Goal: Check status: Check status

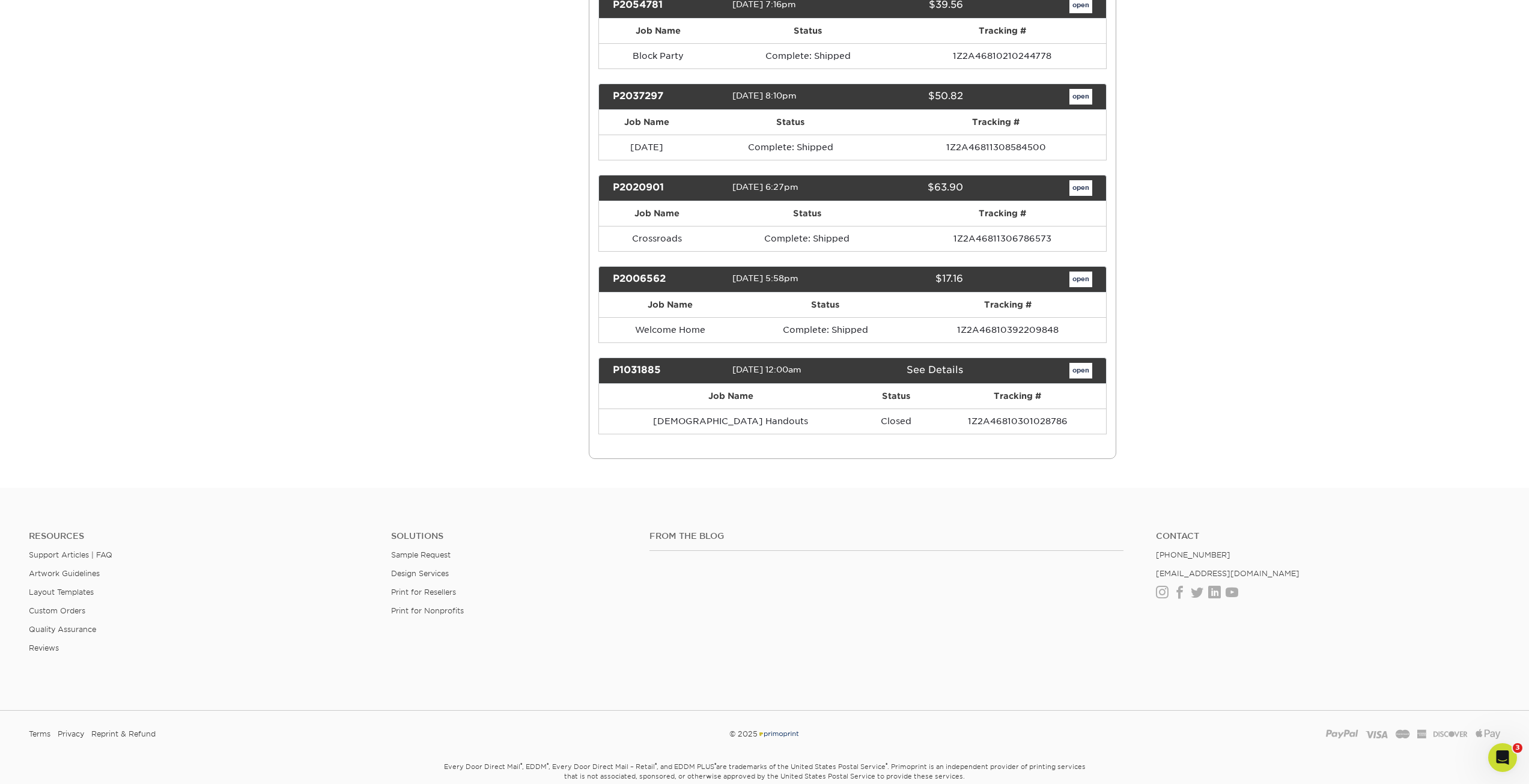
scroll to position [6815, 0]
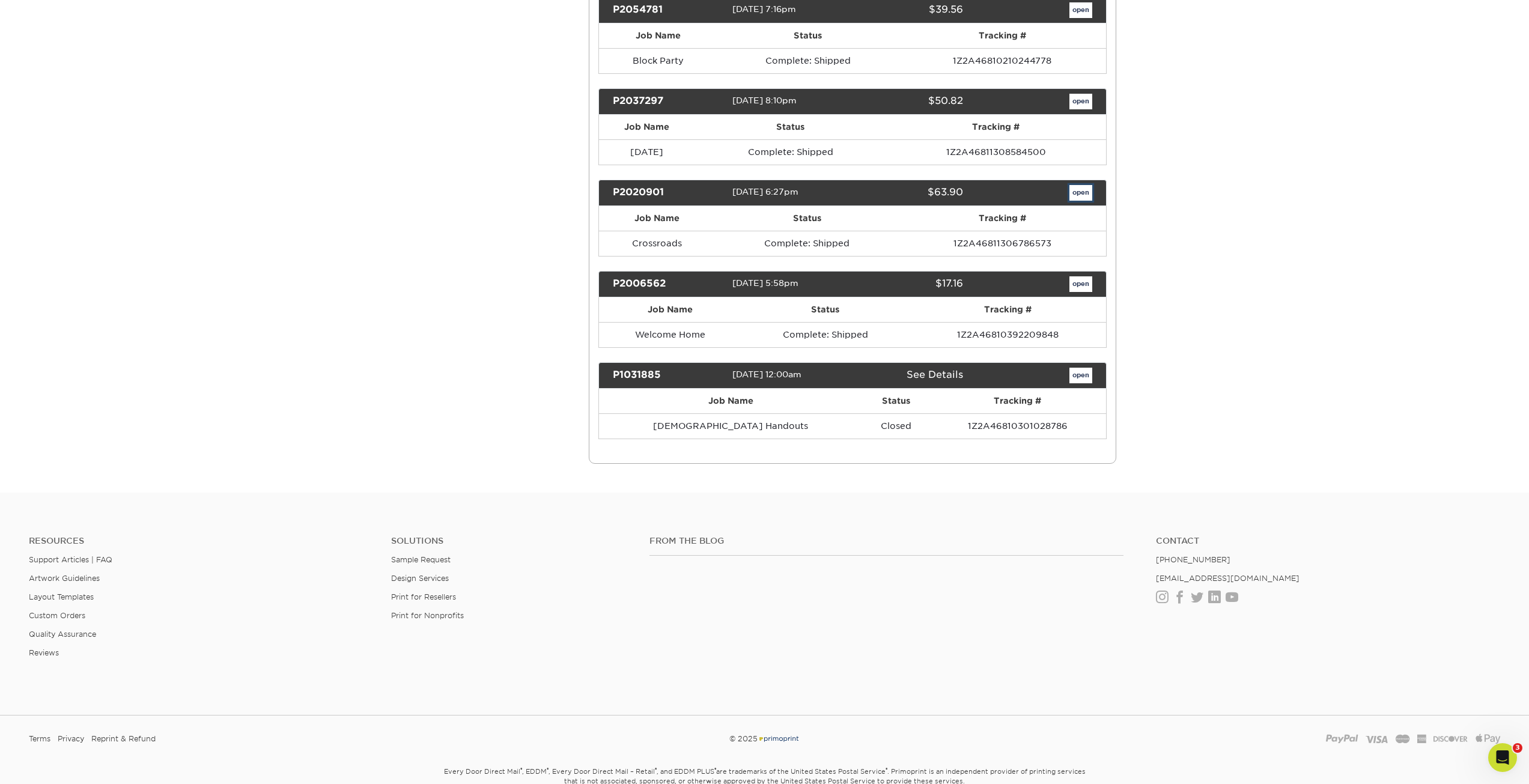
click at [1085, 194] on link "open" at bounding box center [1081, 193] width 23 height 16
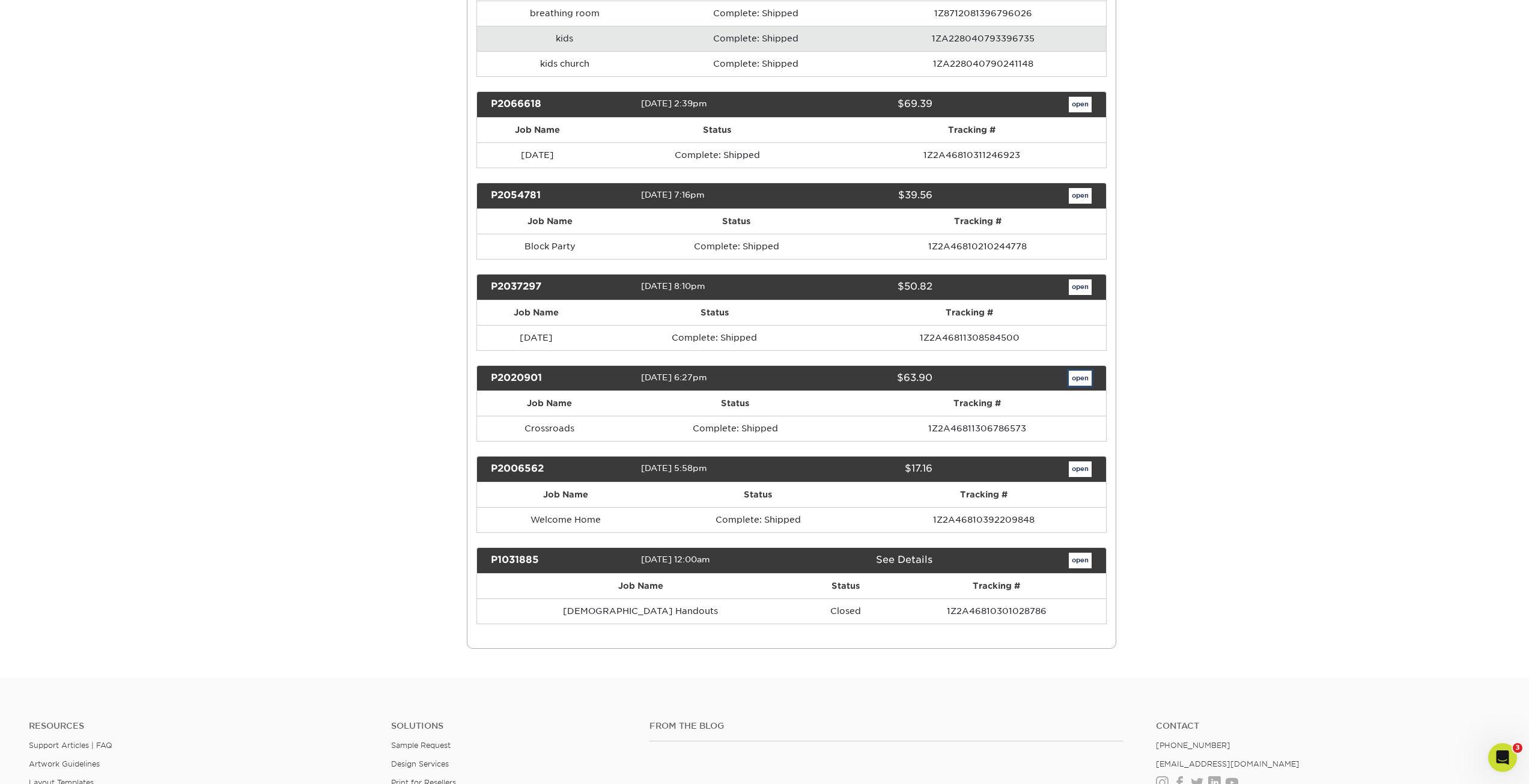
scroll to position [0, 0]
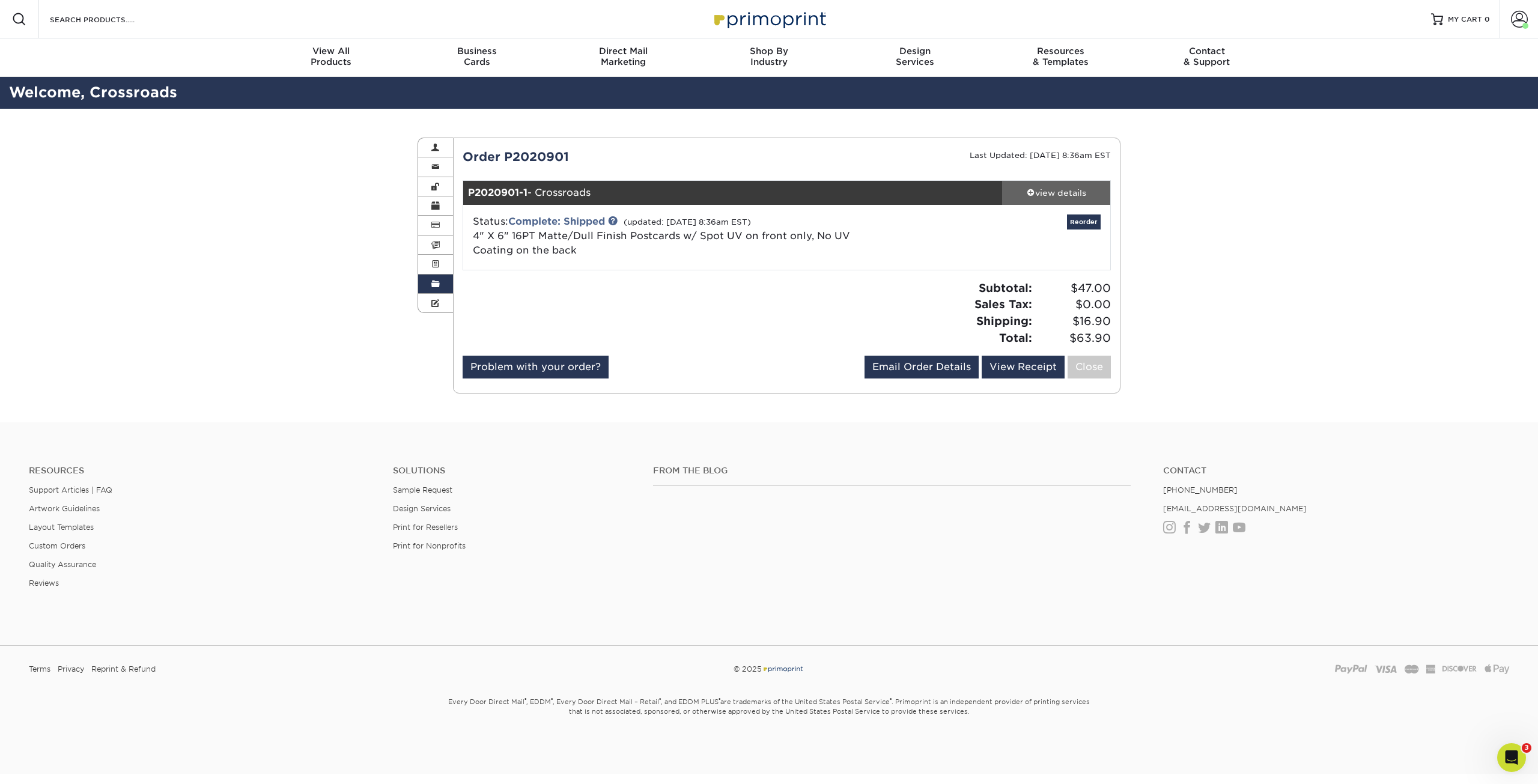
click at [1074, 198] on div "view details" at bounding box center [1056, 193] width 108 height 12
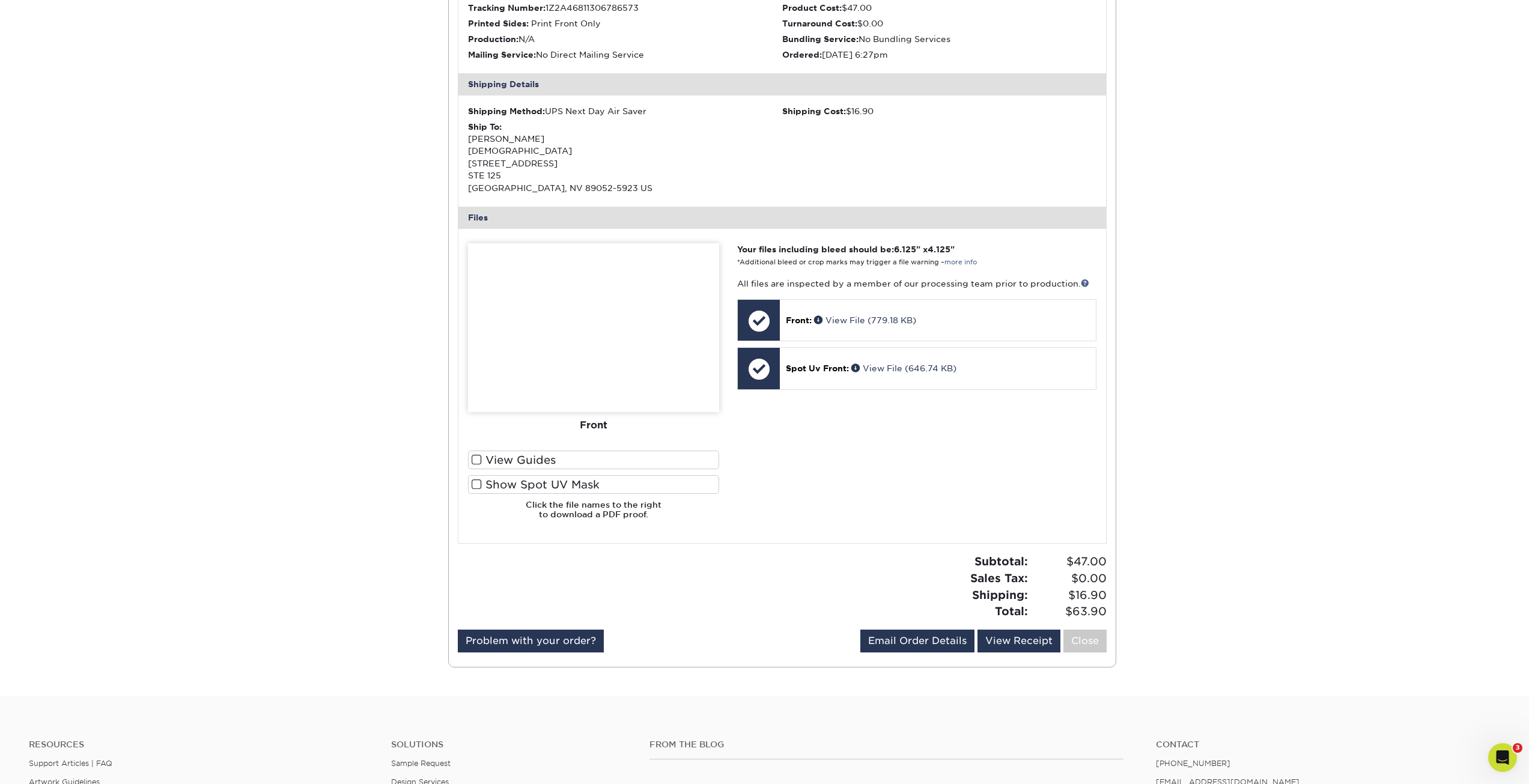
scroll to position [241, 0]
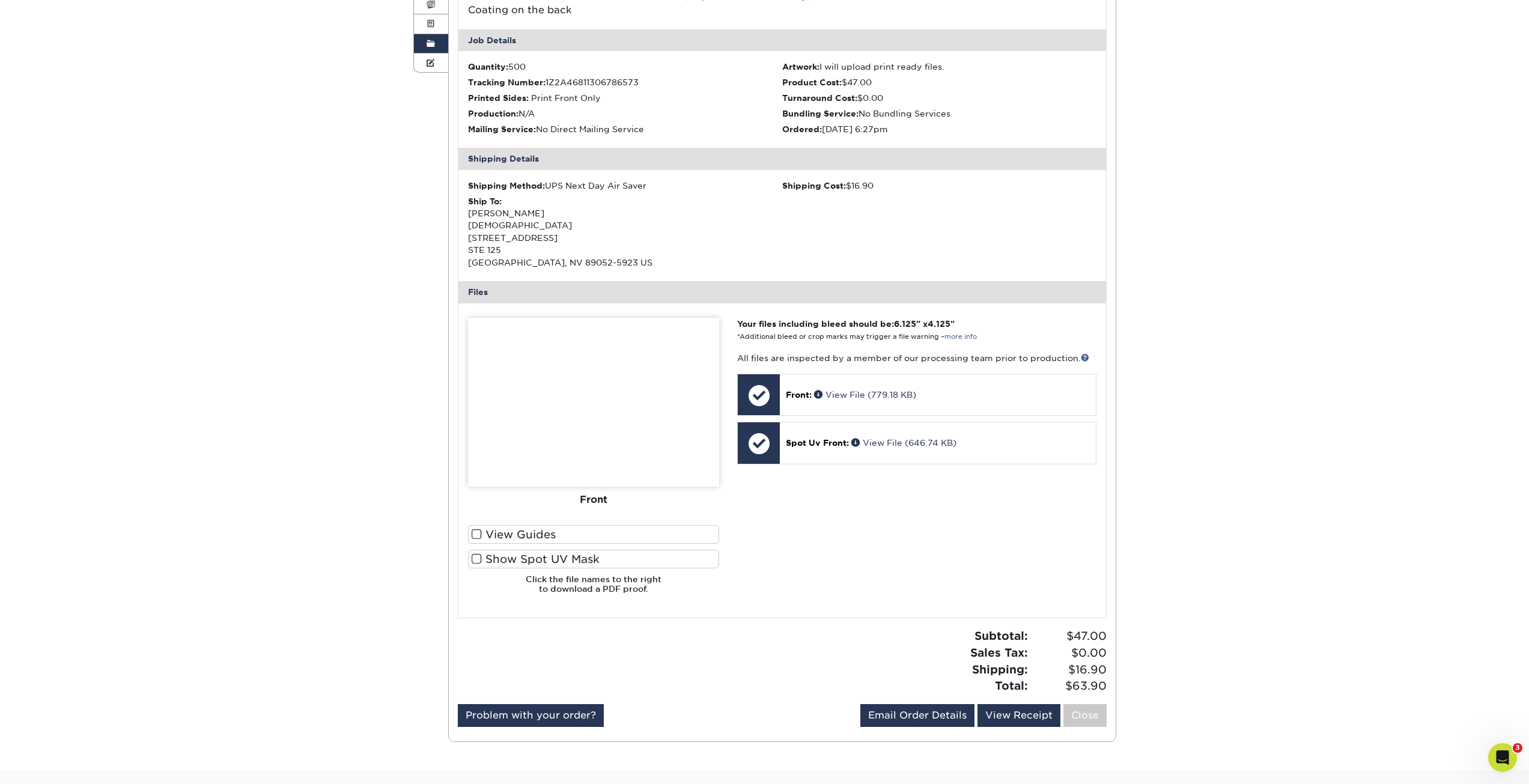
click at [588, 412] on img at bounding box center [593, 402] width 251 height 169
click at [903, 402] on div "Front: View File (779.18 KB)" at bounding box center [937, 394] width 315 height 41
click at [904, 392] on link "View File (779.18 KB)" at bounding box center [865, 394] width 102 height 10
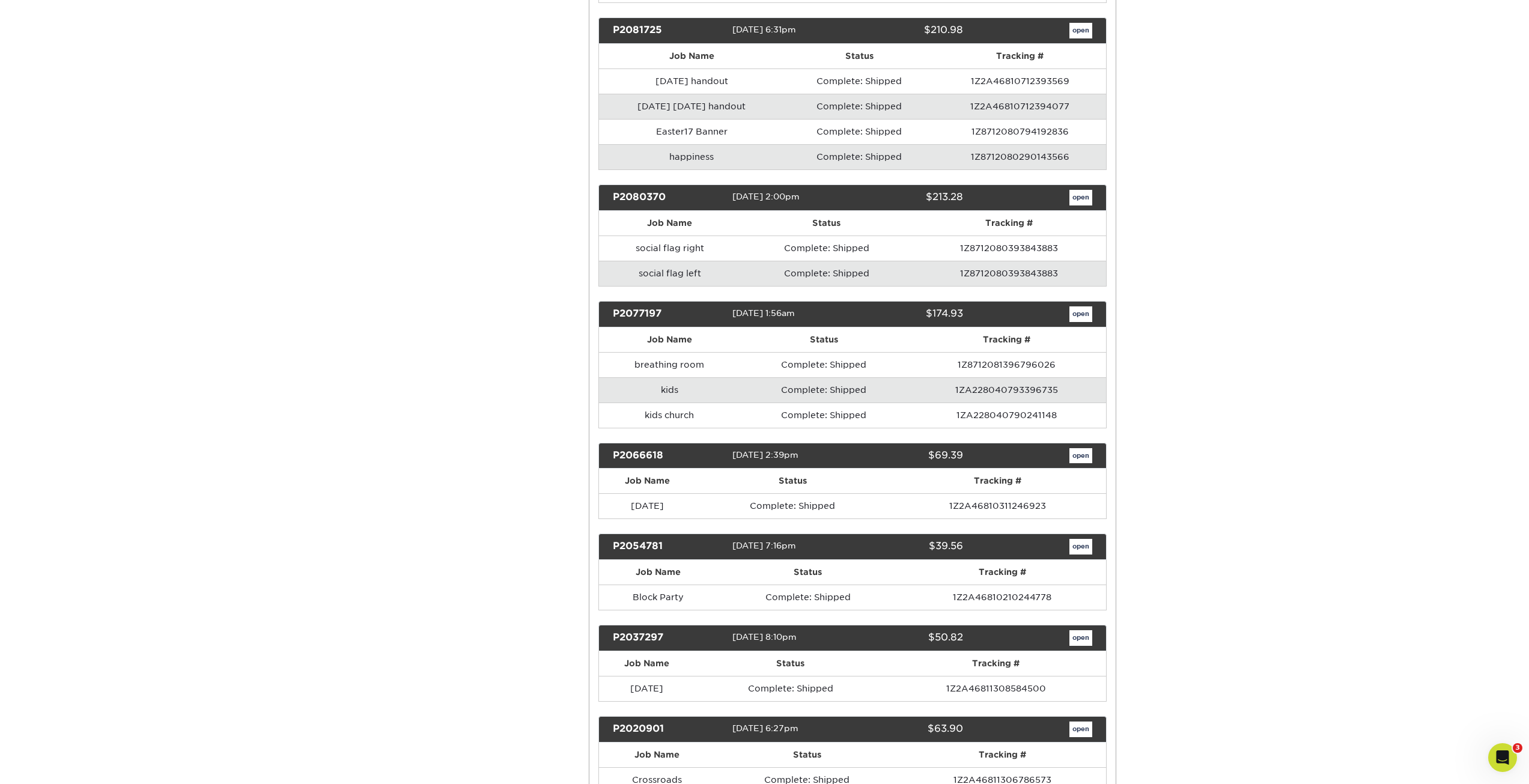
scroll to position [6275, 0]
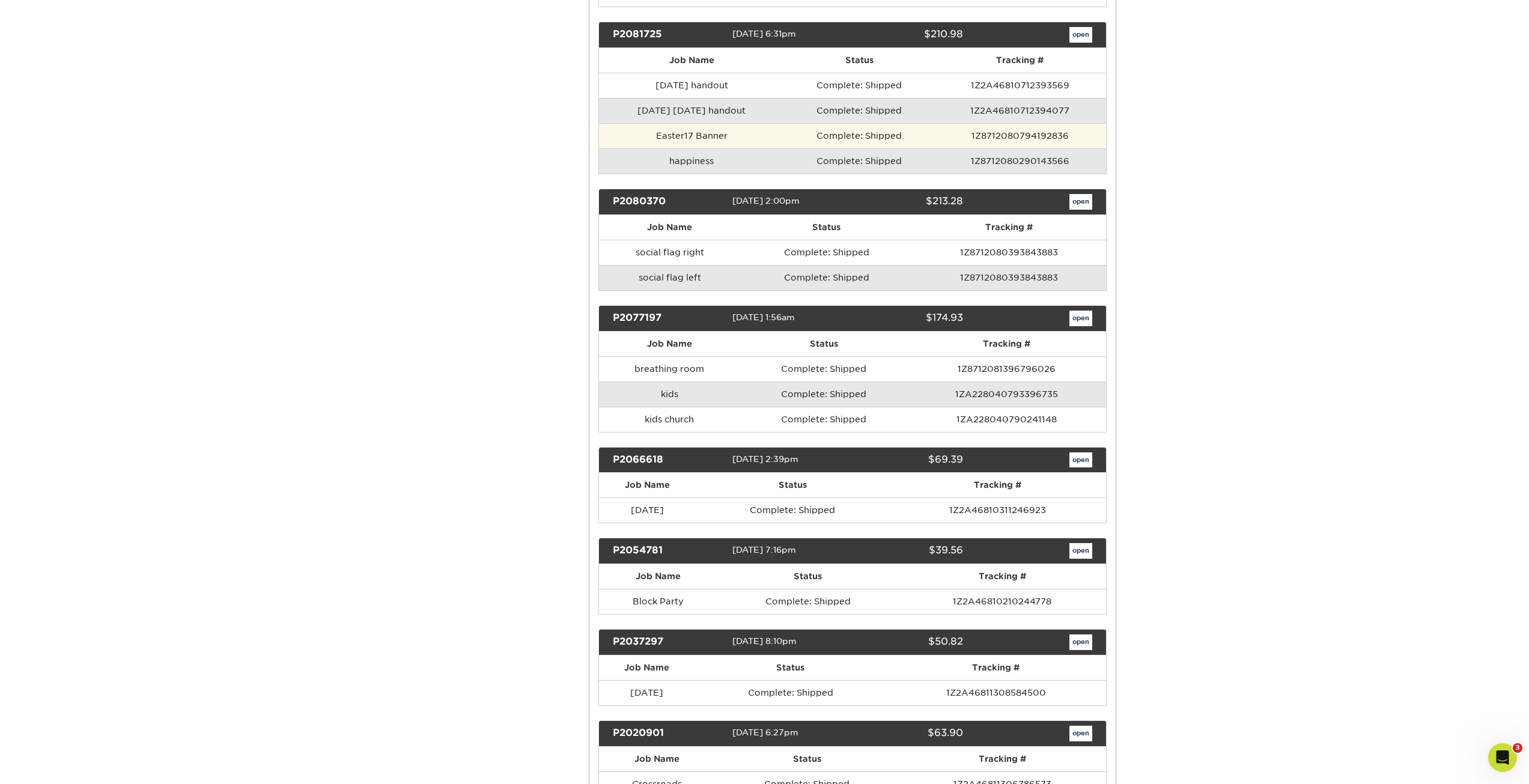
click at [796, 139] on td "Complete: Shipped" at bounding box center [859, 136] width 150 height 25
click at [1074, 31] on link "open" at bounding box center [1081, 35] width 23 height 16
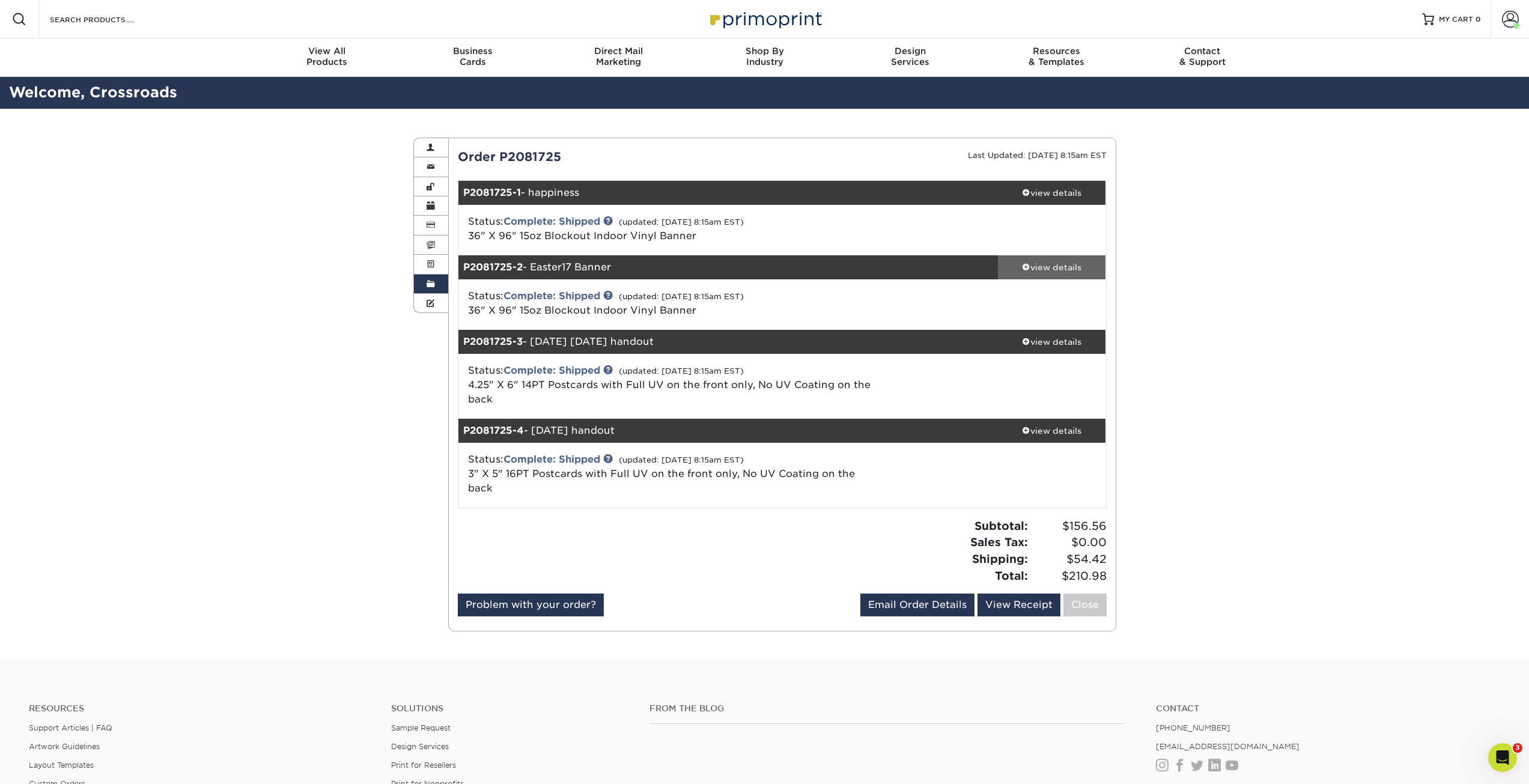
click at [1053, 272] on div "view details" at bounding box center [1052, 267] width 108 height 12
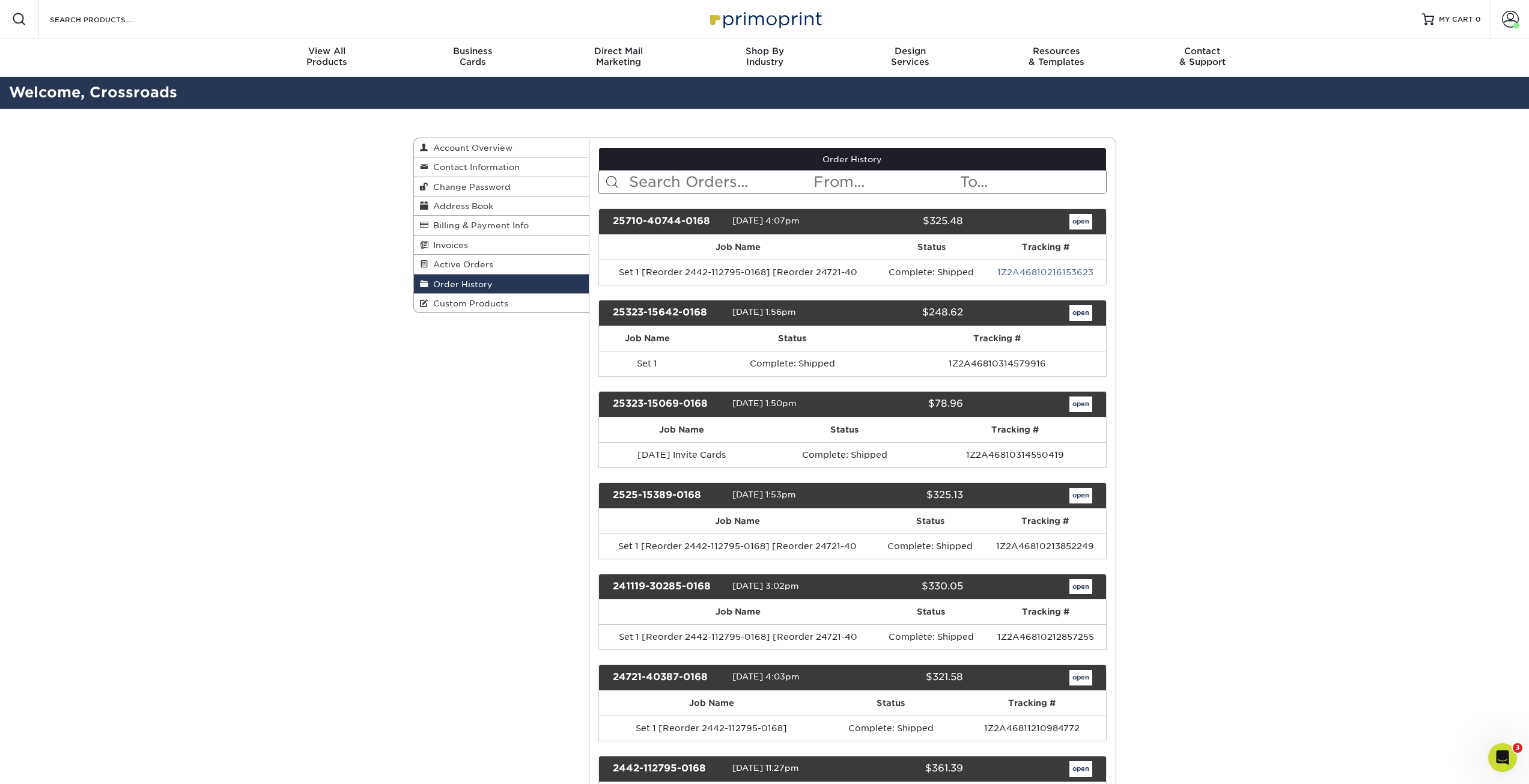
click at [447, 280] on span "Order History" at bounding box center [460, 284] width 64 height 10
click at [474, 305] on span "Custom Products" at bounding box center [468, 303] width 80 height 10
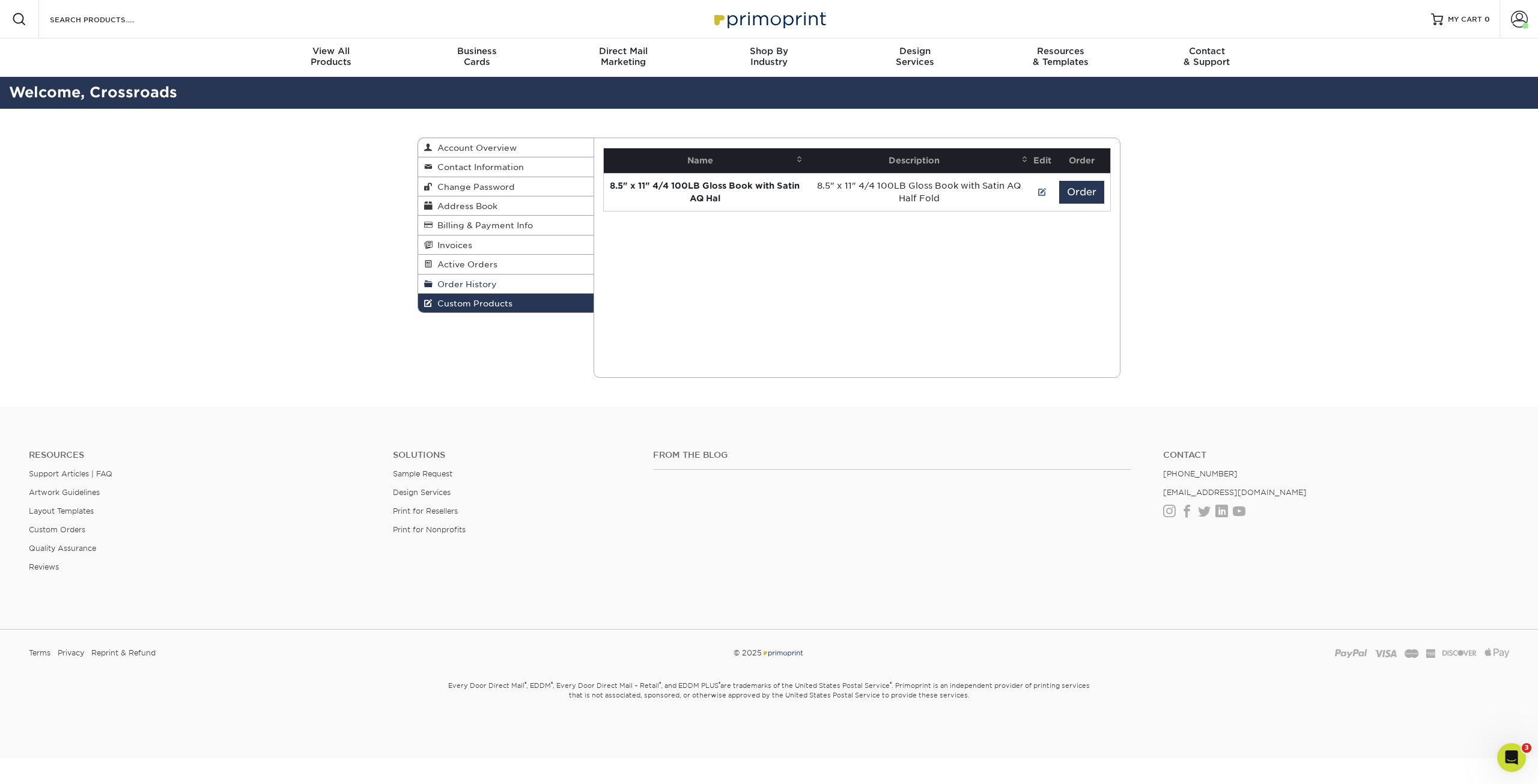
click at [488, 289] on span "Order History" at bounding box center [464, 284] width 64 height 10
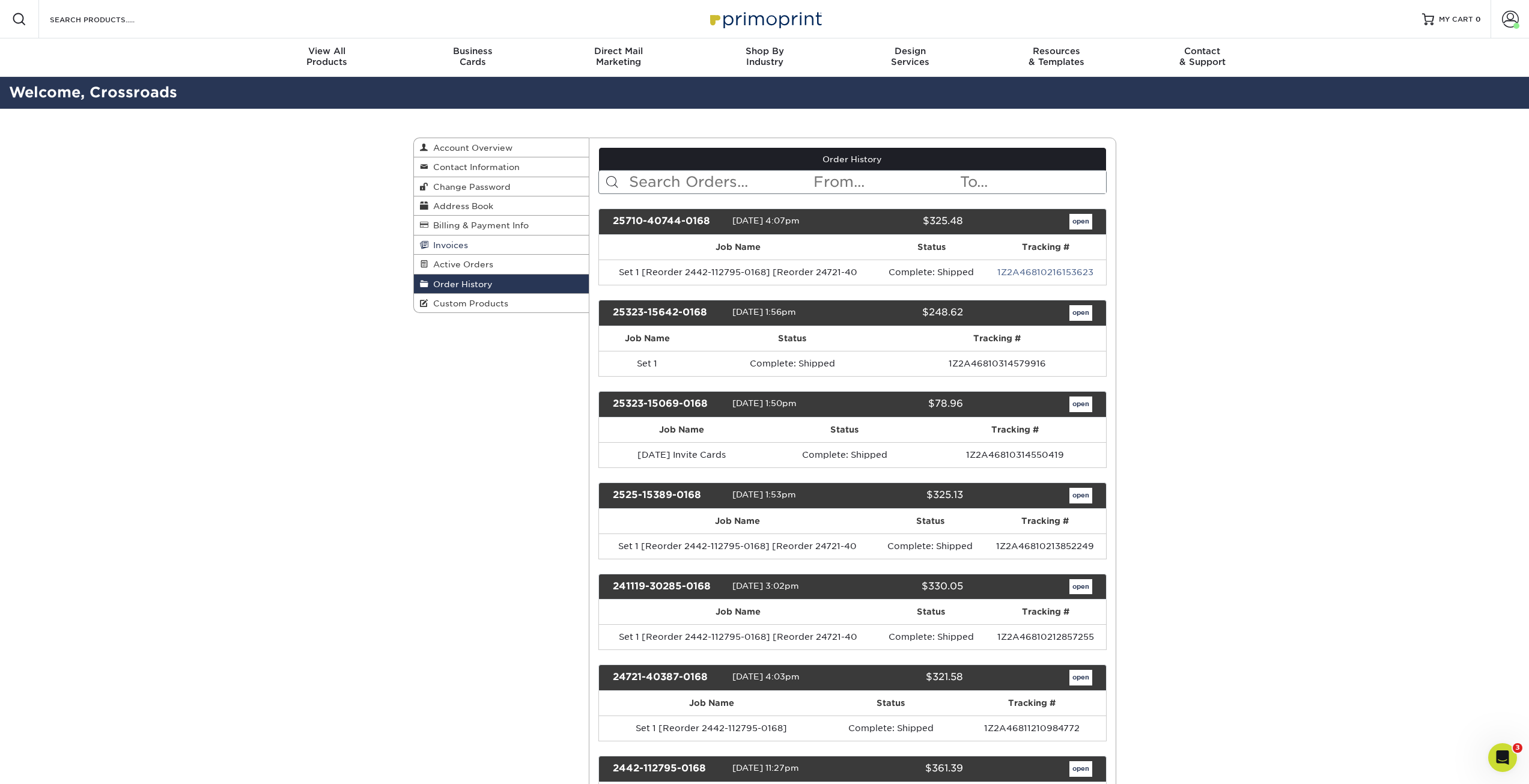
click at [472, 250] on link "Invoices" at bounding box center [502, 245] width 176 height 20
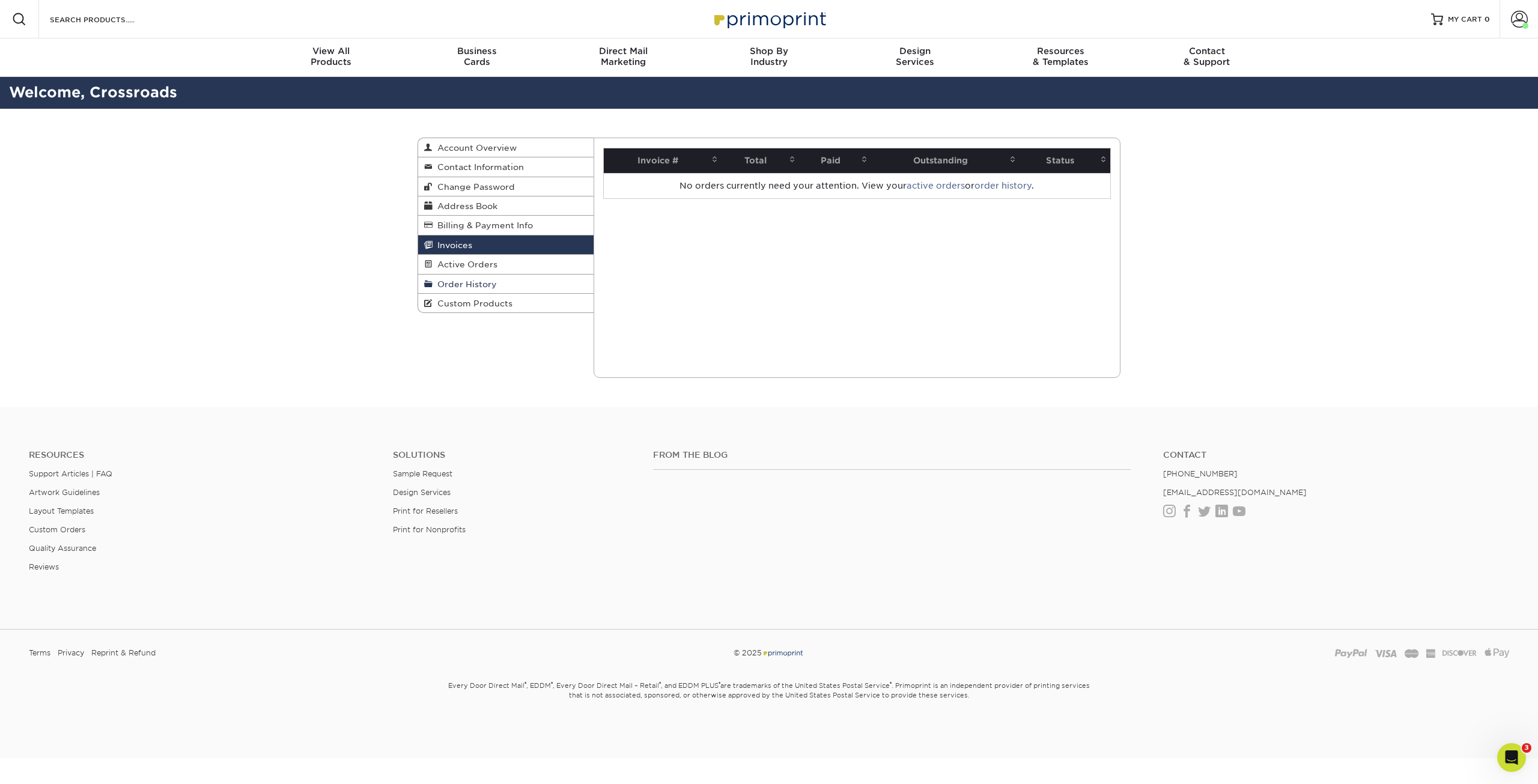
click at [497, 280] on link "Order History" at bounding box center [506, 284] width 176 height 20
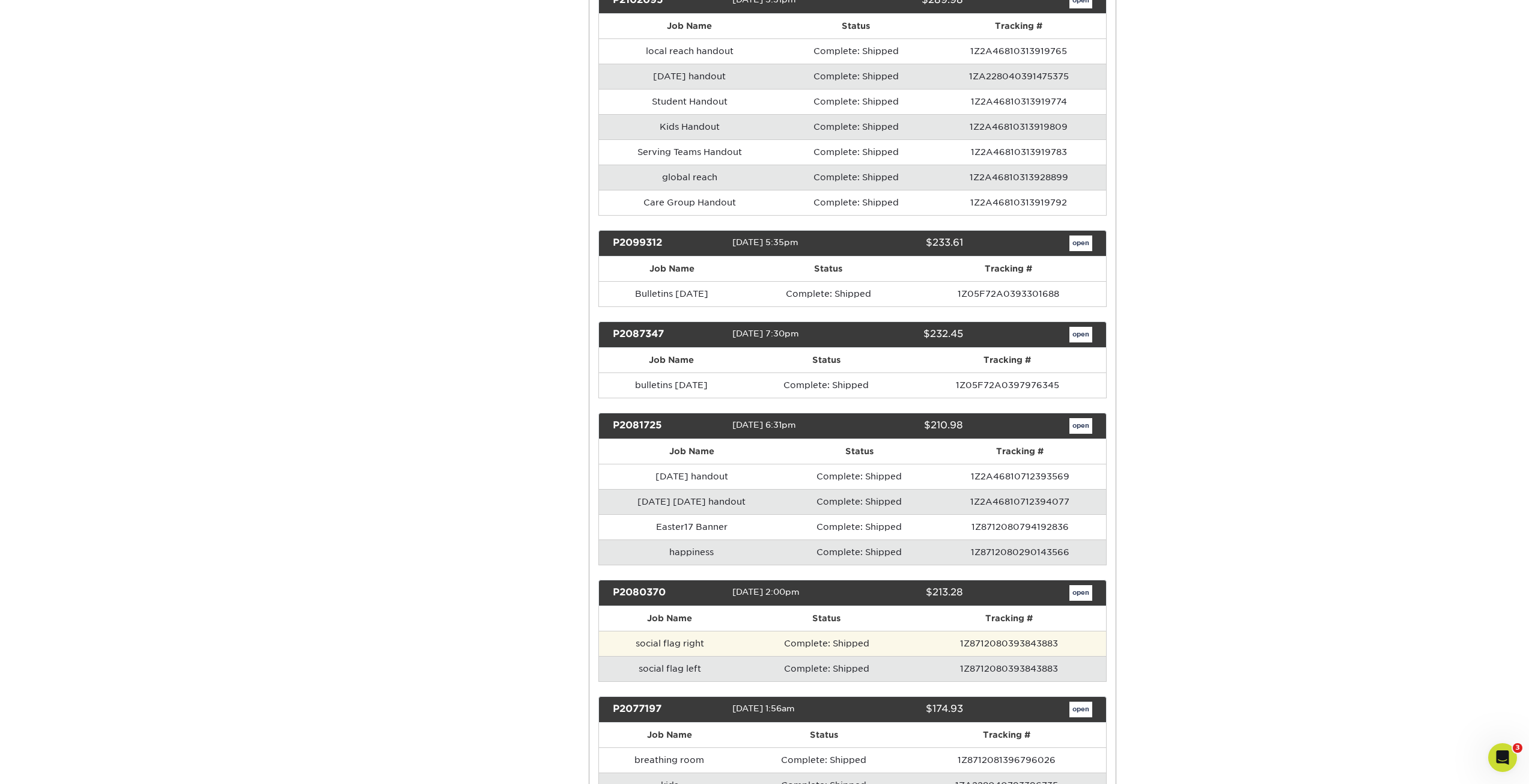
scroll to position [5887, 0]
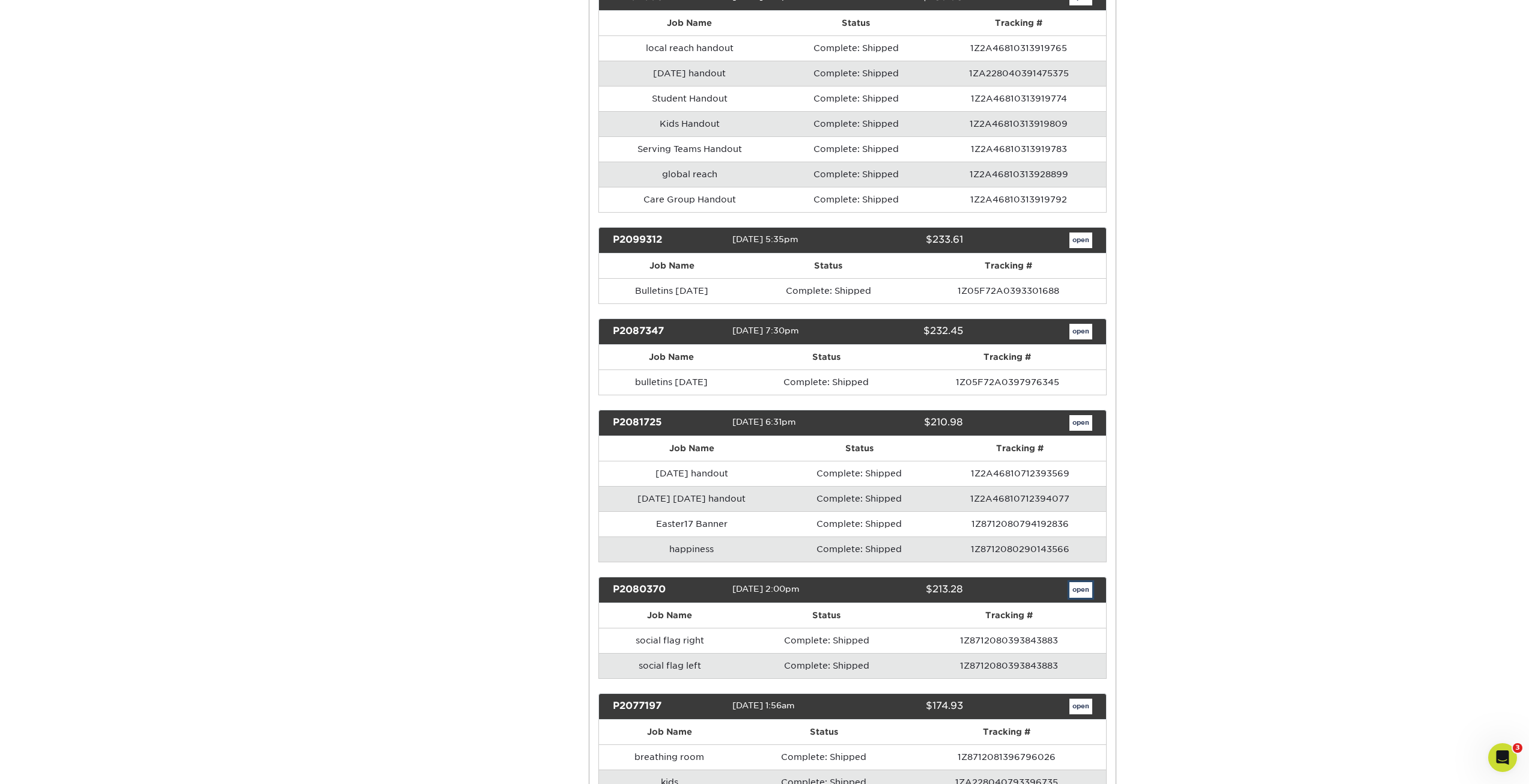
click at [1081, 582] on link "open" at bounding box center [1081, 590] width 23 height 16
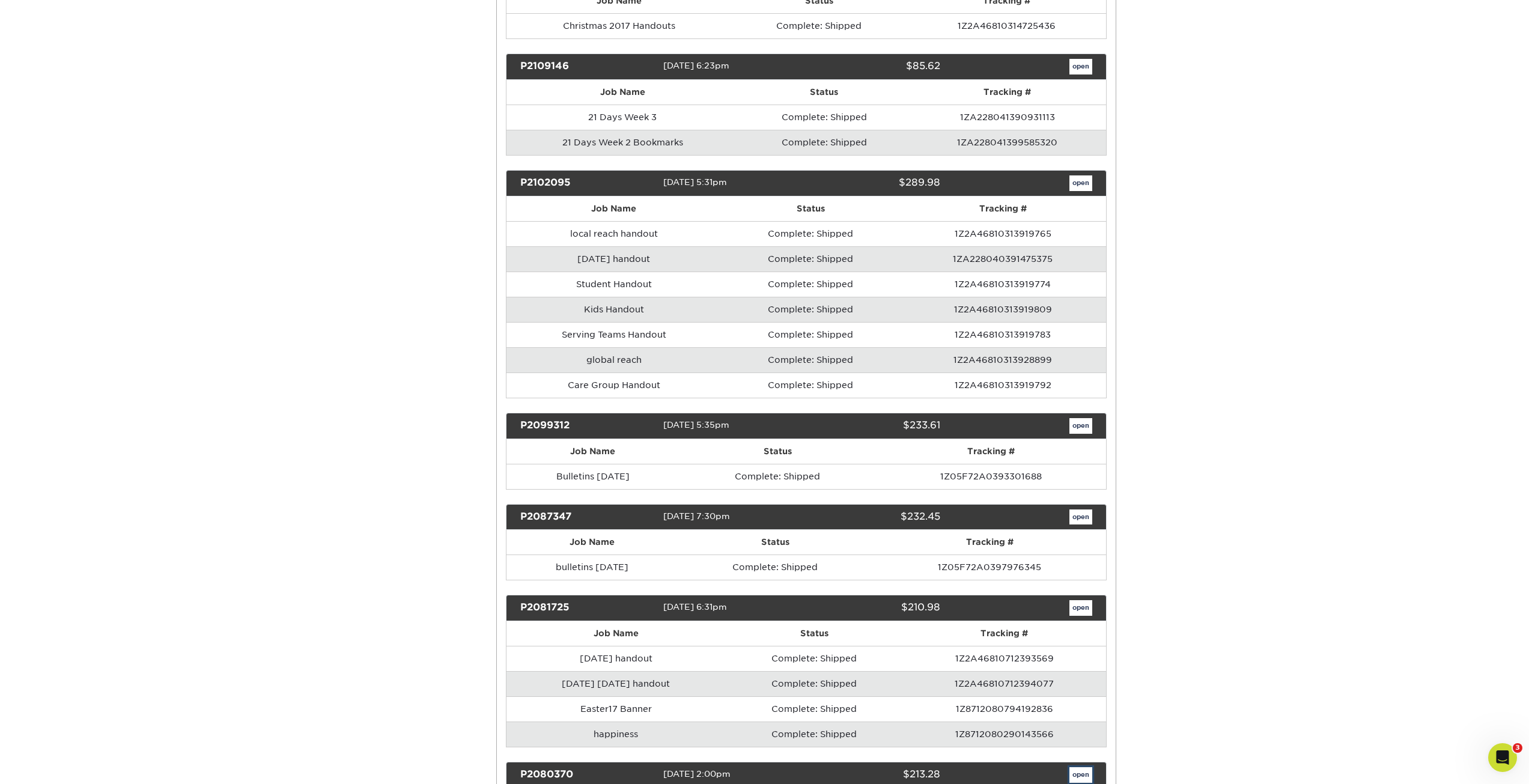
scroll to position [0, 0]
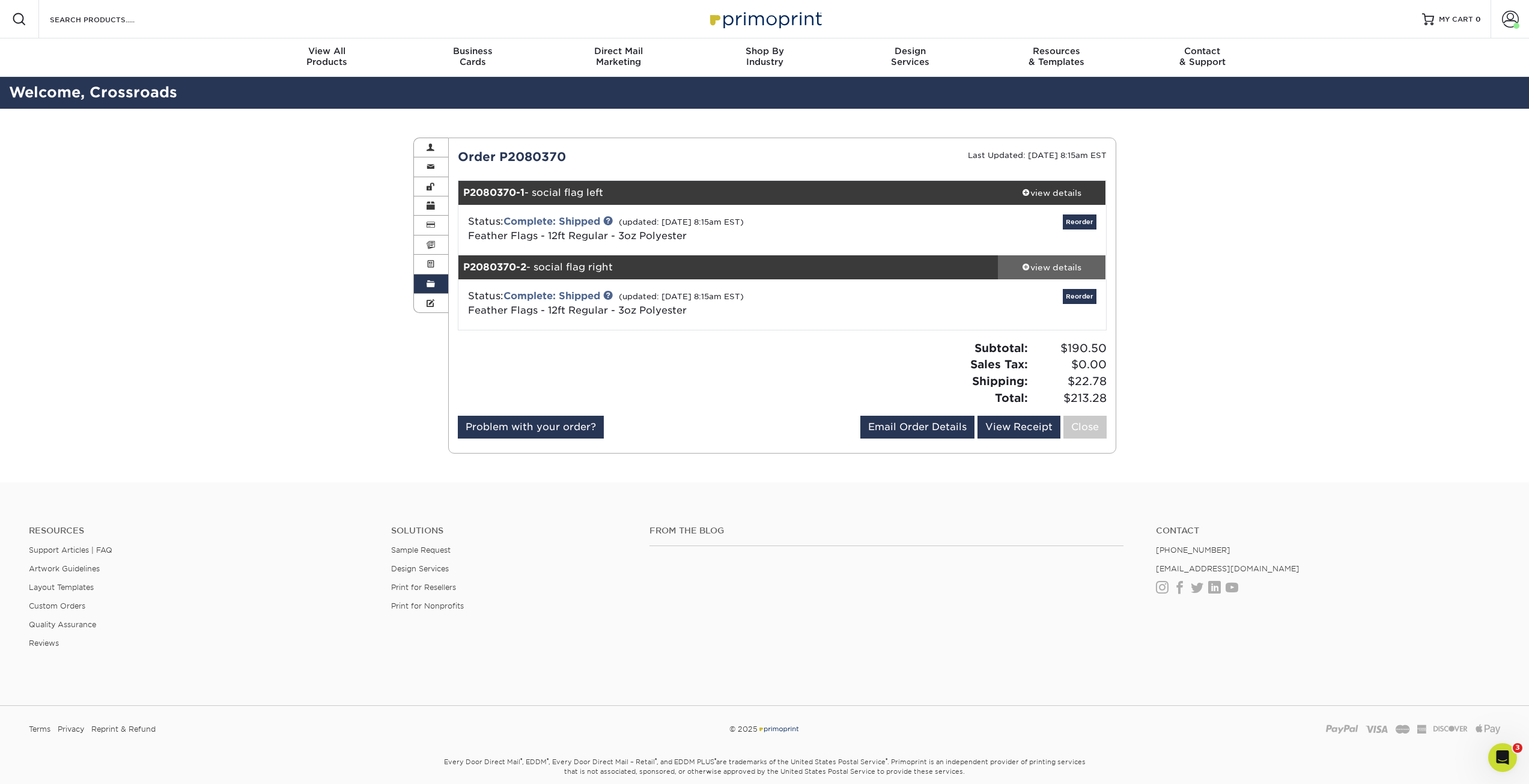
click at [1088, 264] on div "view details" at bounding box center [1052, 267] width 108 height 12
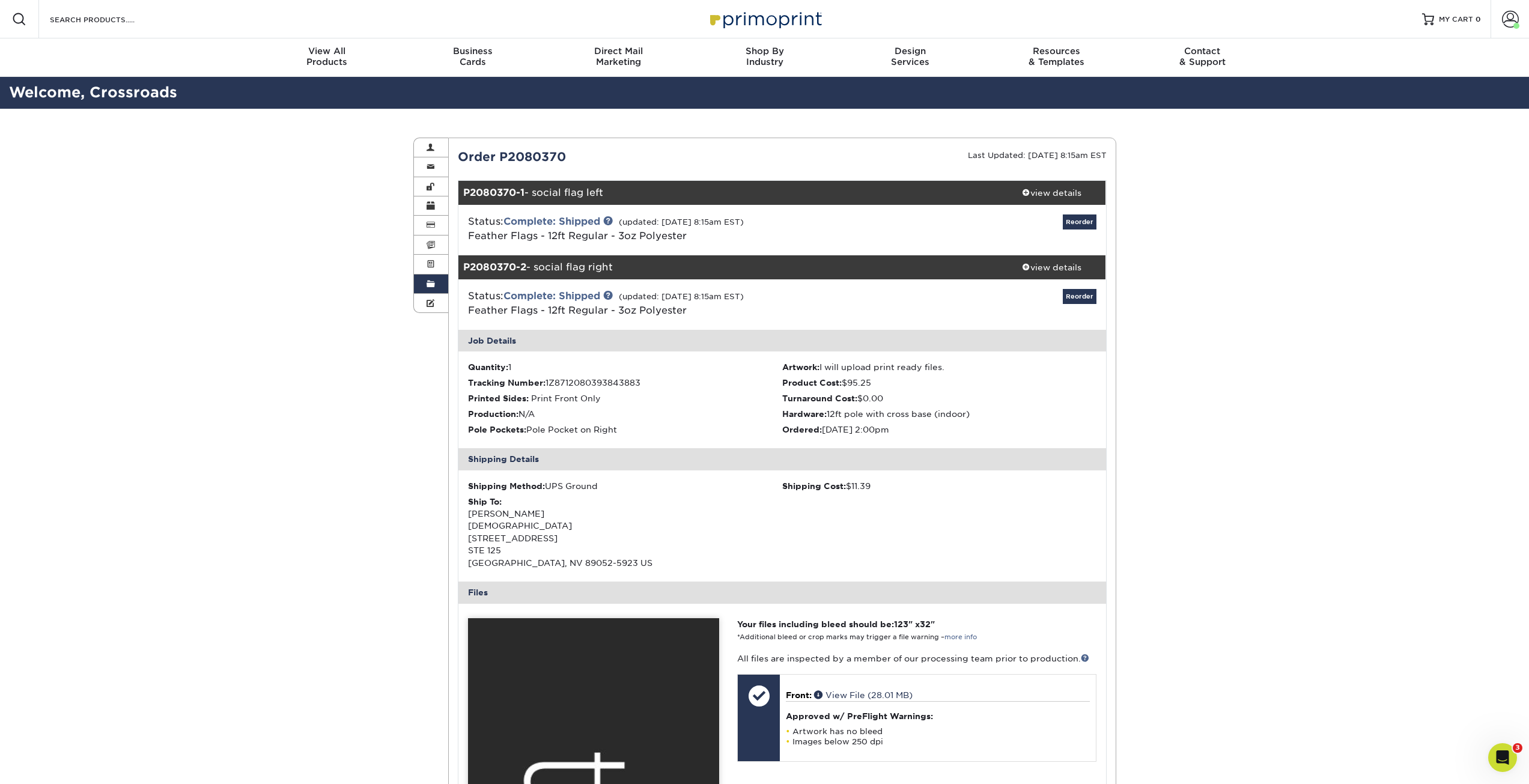
click at [435, 278] on link "Order History" at bounding box center [431, 284] width 35 height 20
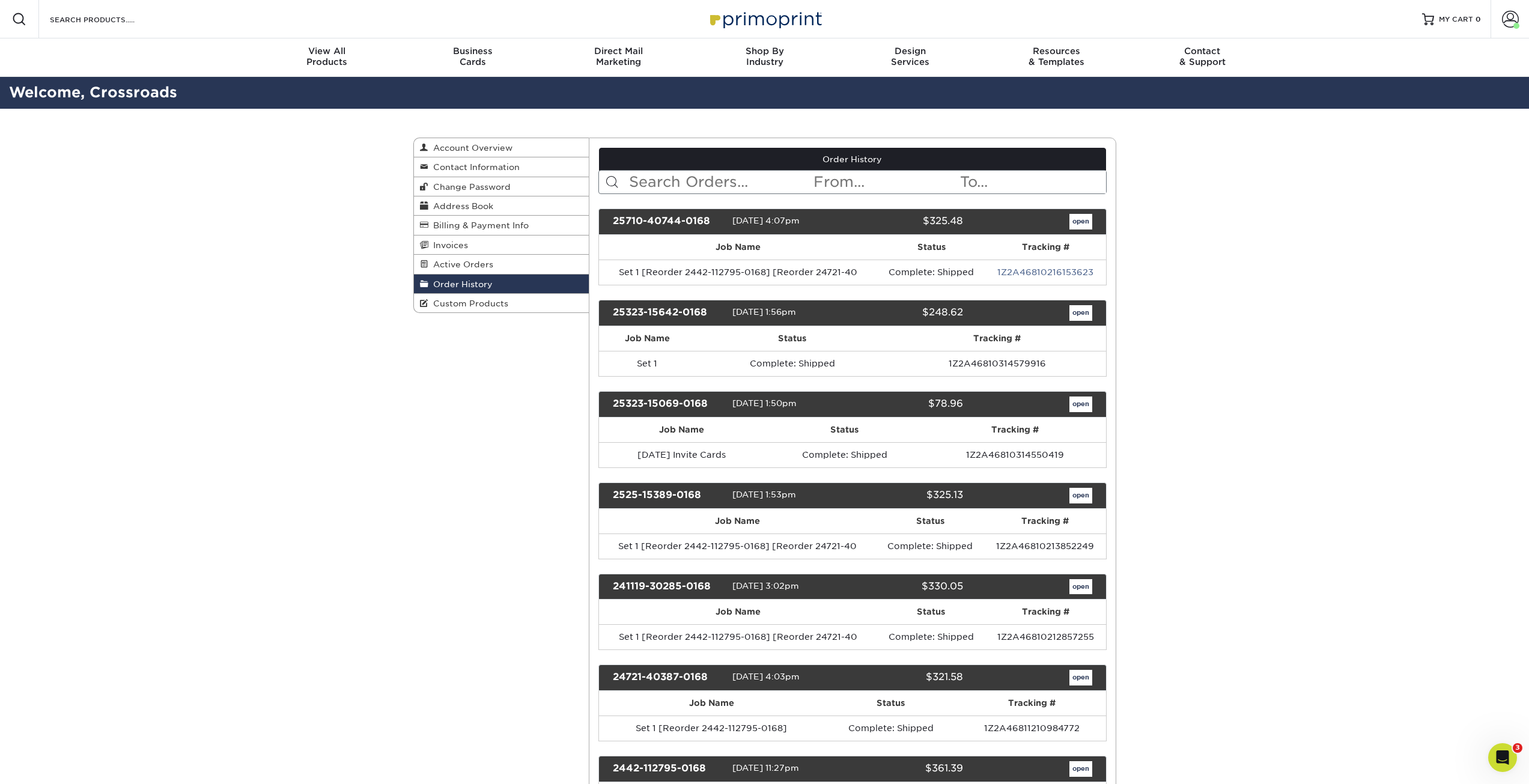
click at [836, 182] on input "text" at bounding box center [885, 182] width 147 height 23
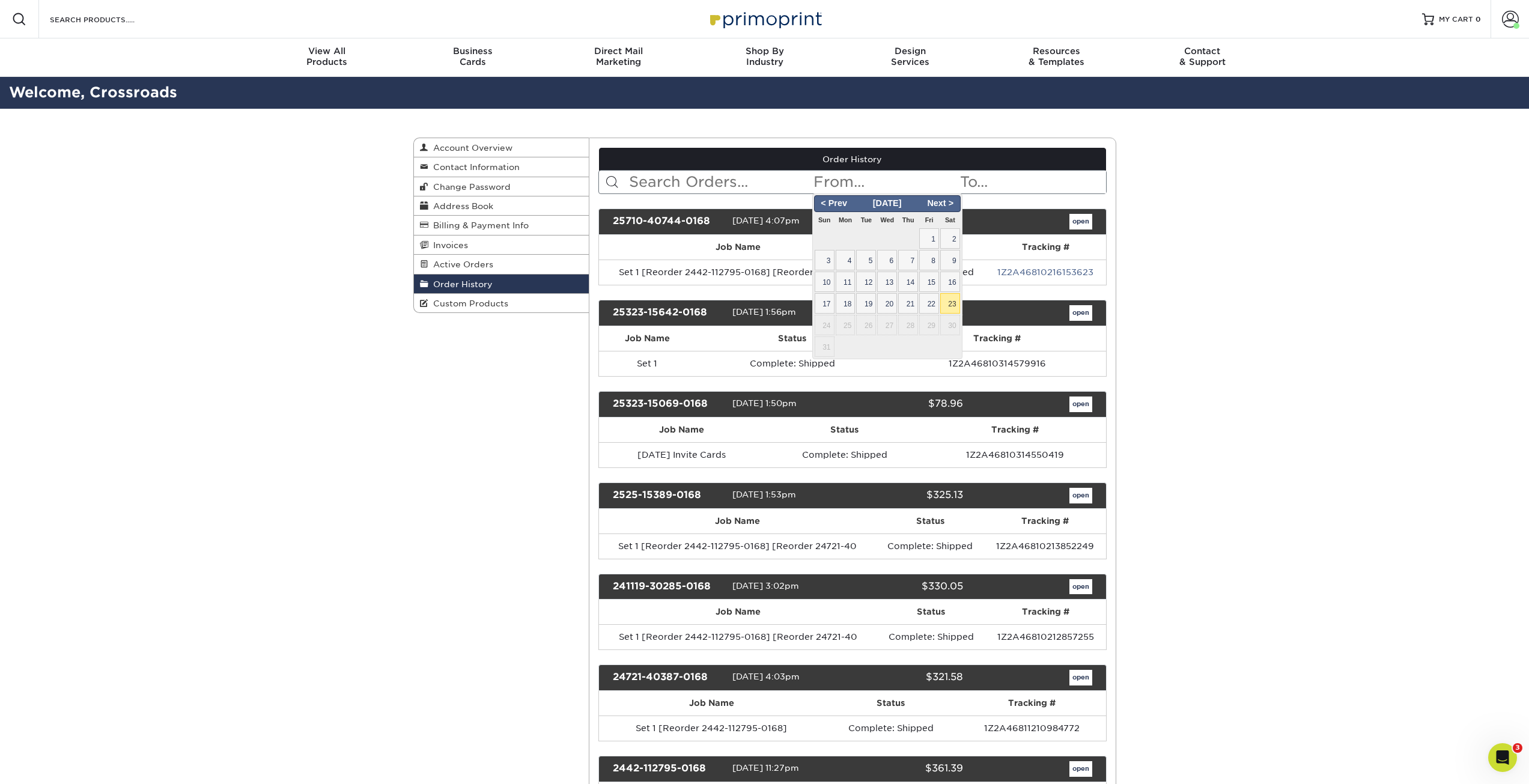
click at [669, 189] on input "text" at bounding box center [720, 182] width 185 height 23
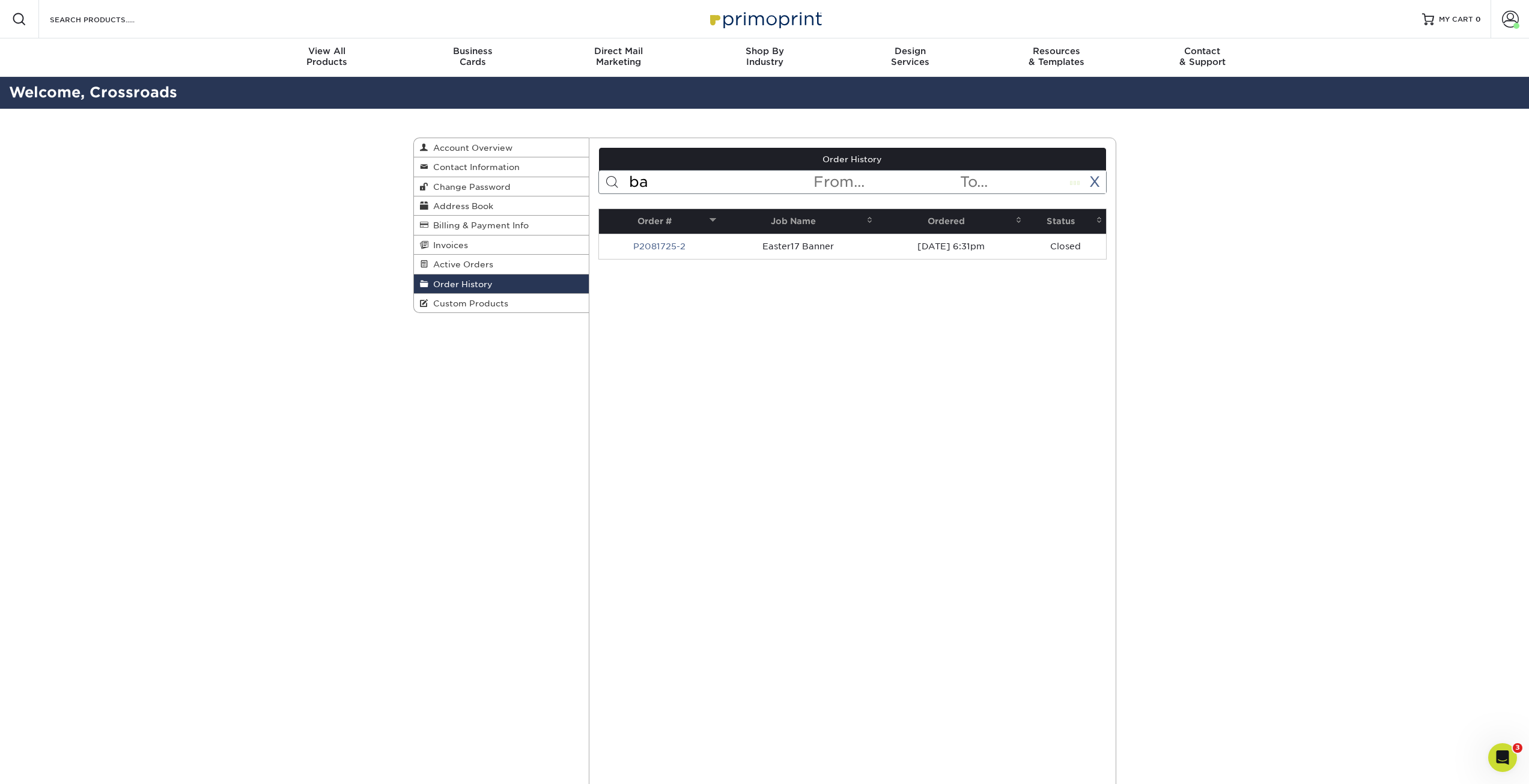
type input "b"
type input "s"
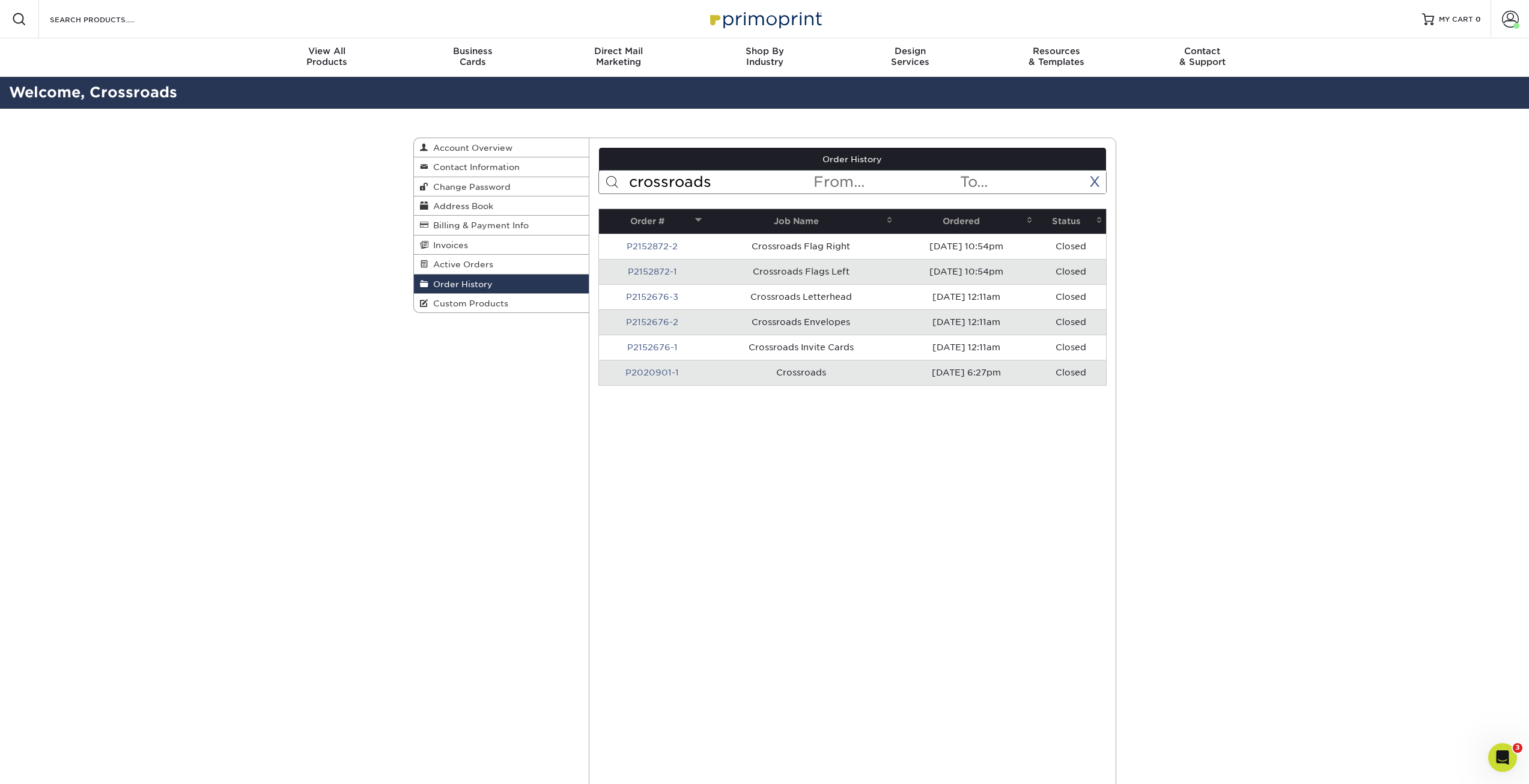
type input "crossroads"
drag, startPoint x: 802, startPoint y: 370, endPoint x: 775, endPoint y: 375, distance: 27.5
click at [795, 372] on td "Crossroads" at bounding box center [800, 372] width 191 height 25
click at [658, 372] on link "P2020901-1" at bounding box center [652, 372] width 53 height 10
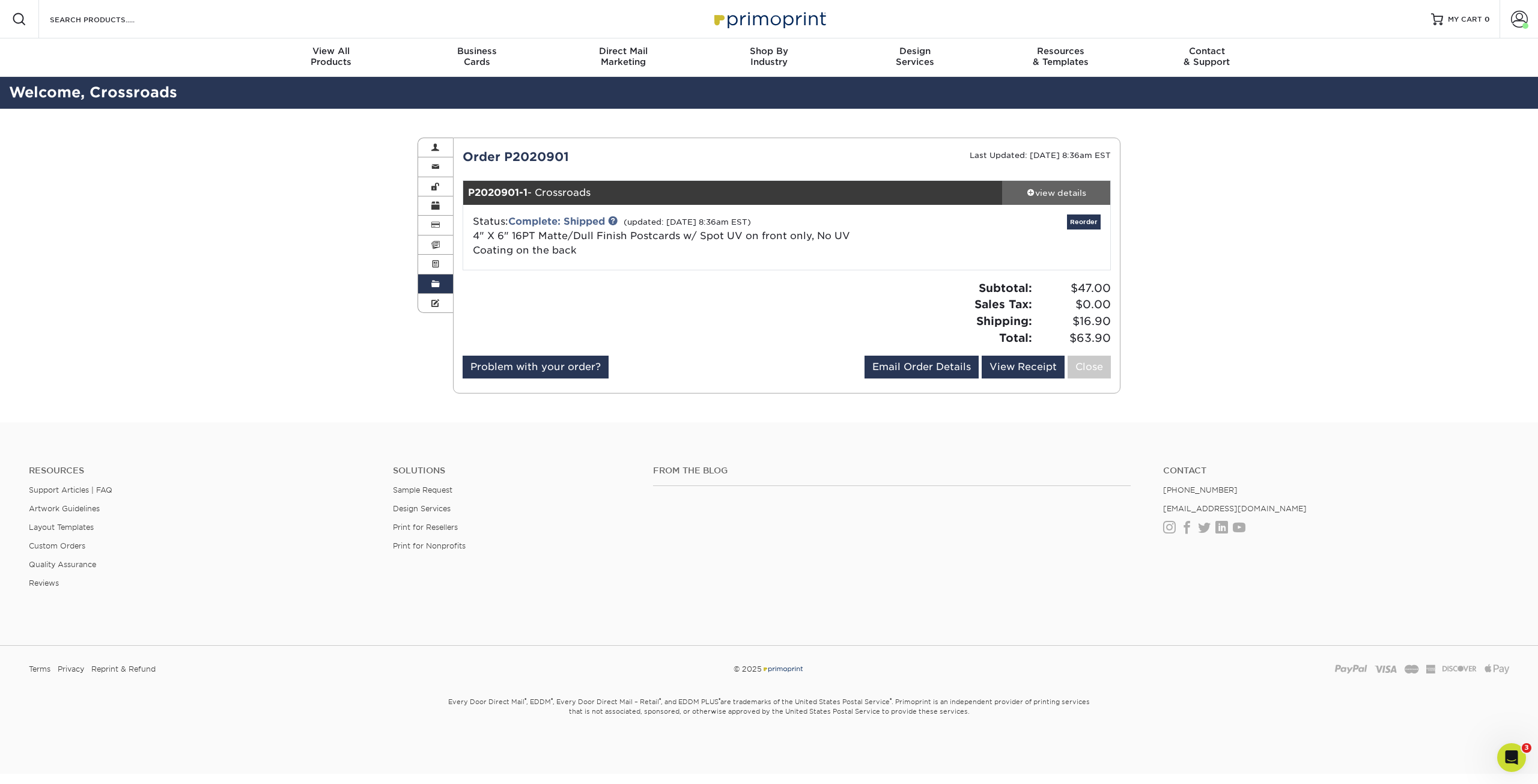
click at [1067, 199] on link "view details" at bounding box center [1056, 193] width 108 height 24
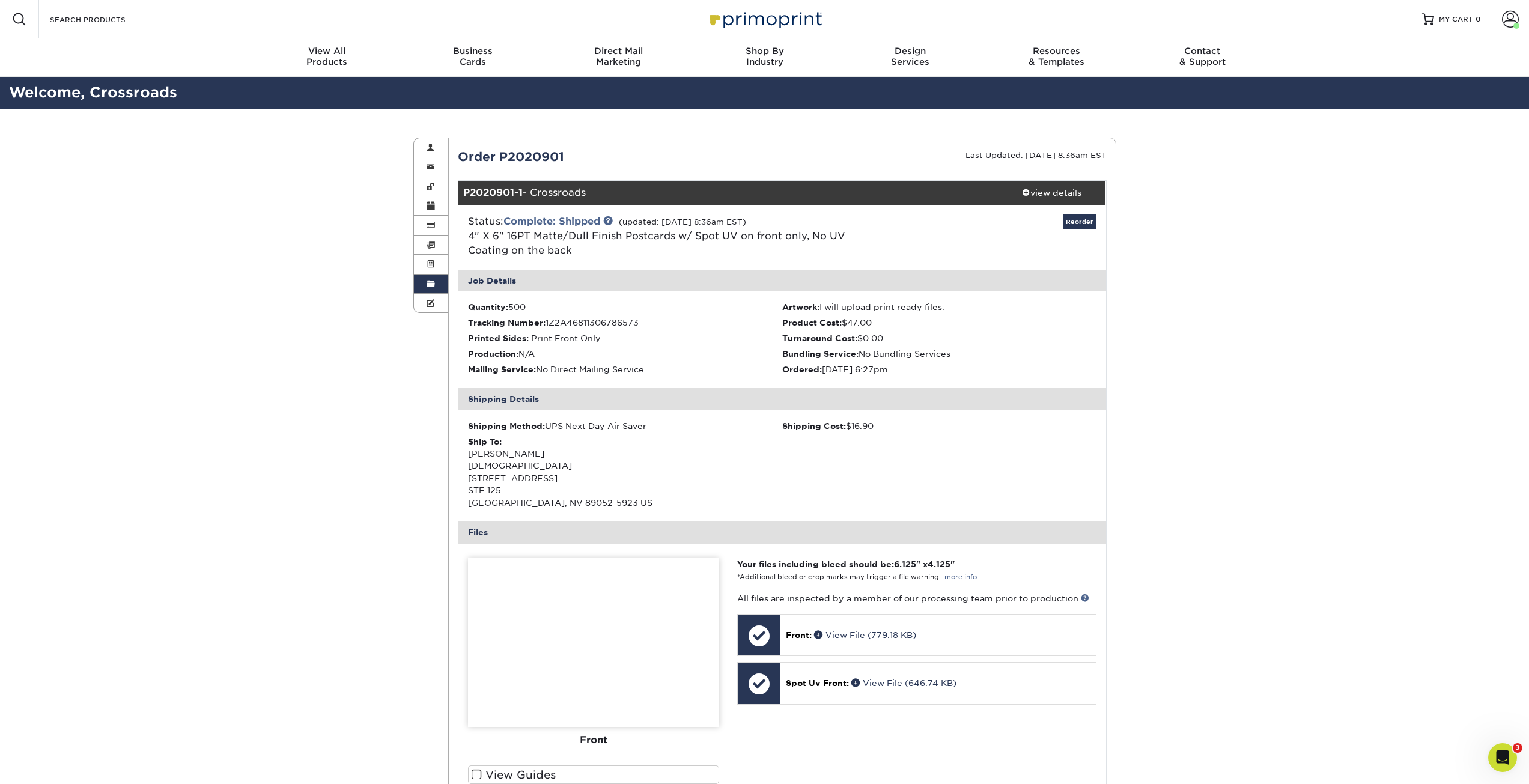
click at [430, 288] on span at bounding box center [430, 284] width 8 height 10
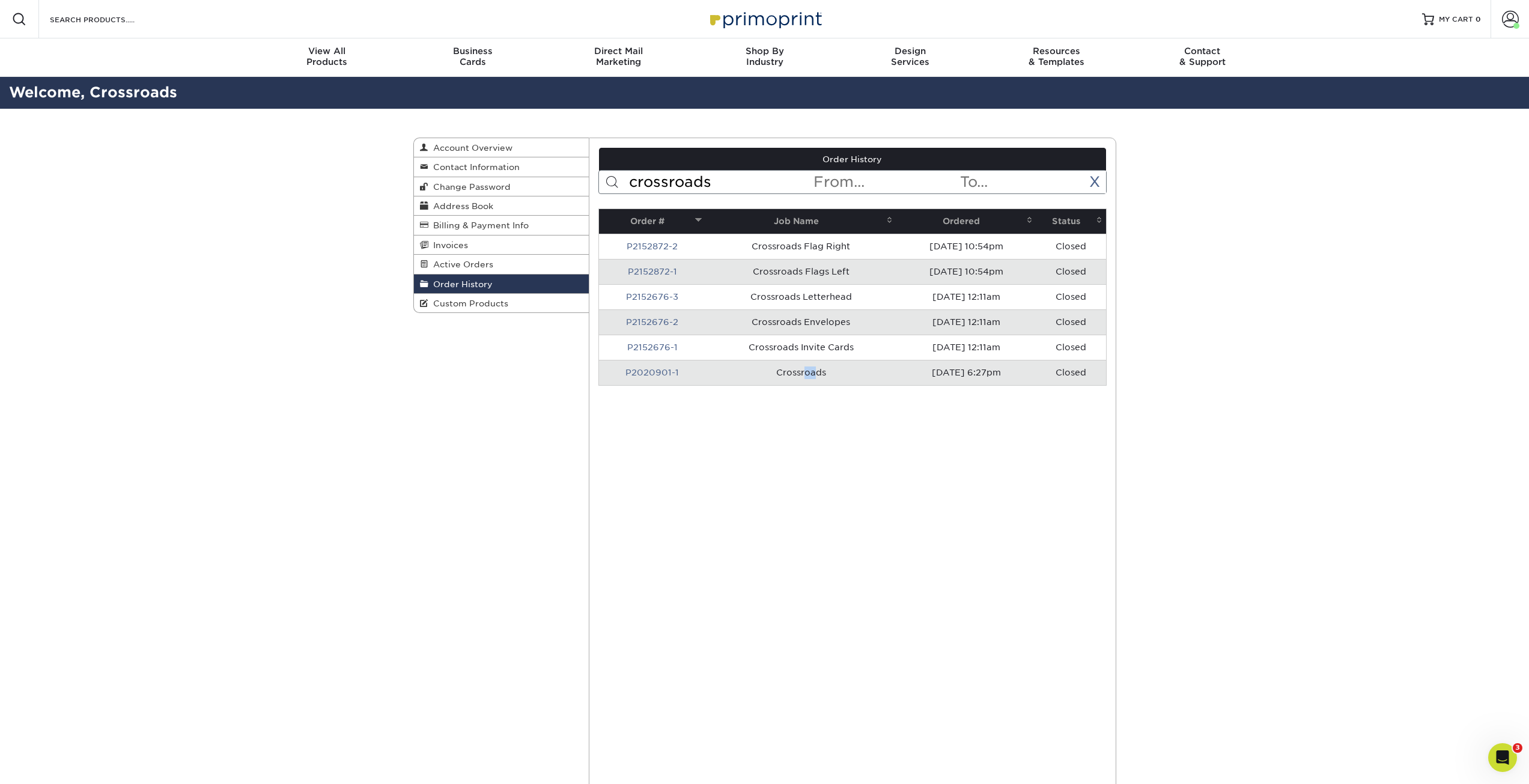
click at [507, 287] on link "Order History" at bounding box center [502, 284] width 176 height 20
click at [506, 289] on link "Order History" at bounding box center [502, 284] width 176 height 20
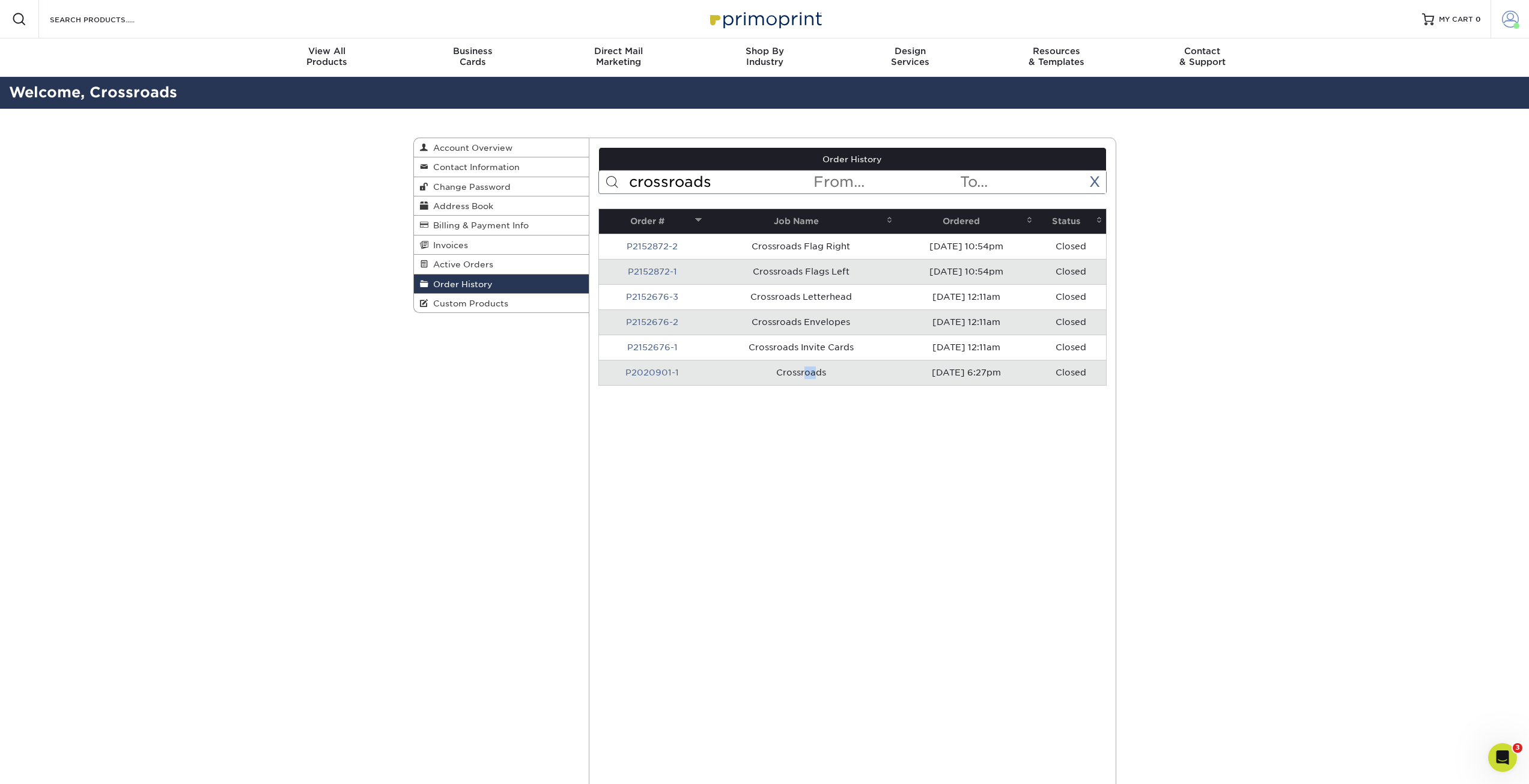
click at [1501, 23] on link "Account" at bounding box center [1509, 19] width 38 height 38
click at [1405, 160] on link "Logout" at bounding box center [1439, 159] width 151 height 14
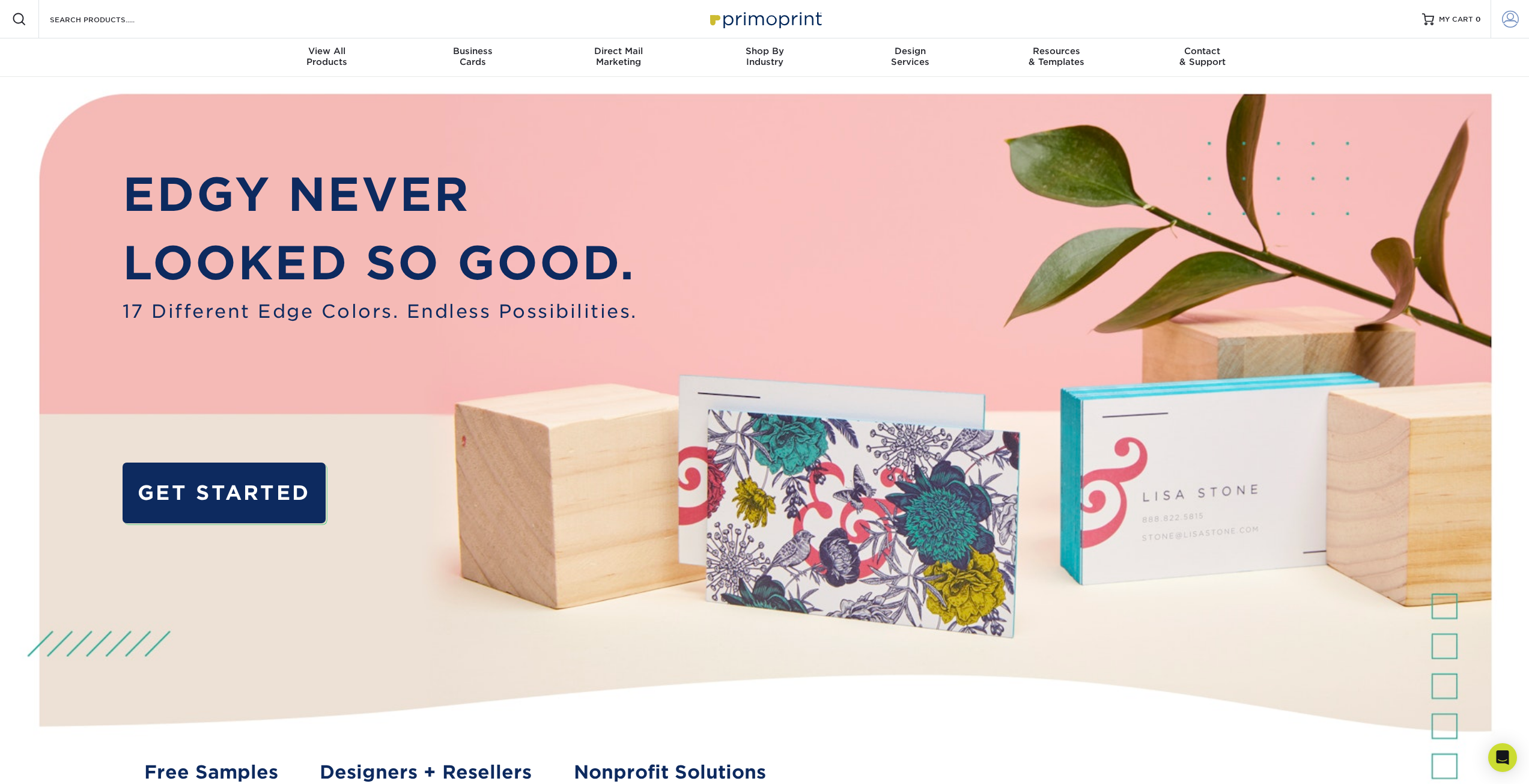
click at [1509, 21] on span at bounding box center [1509, 19] width 17 height 17
